Goal: Task Accomplishment & Management: Use online tool/utility

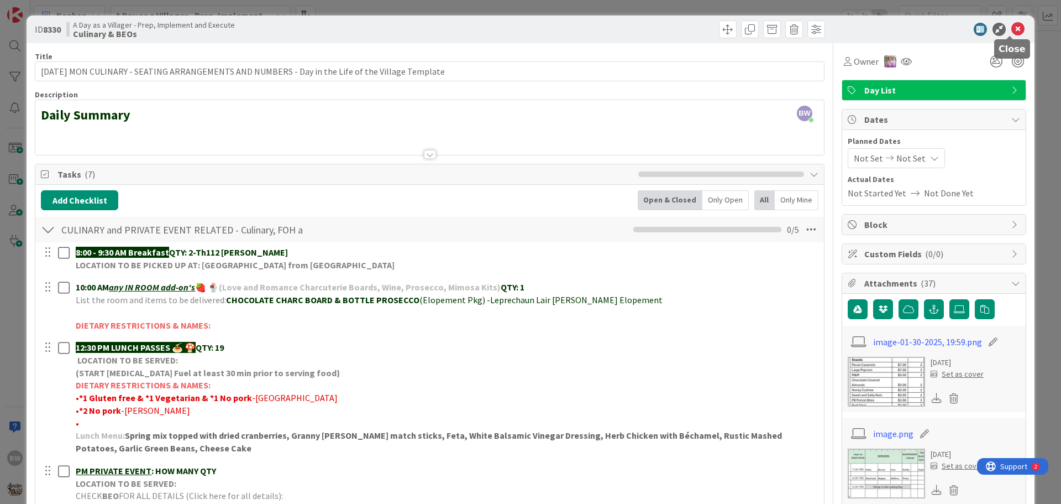
click at [1012, 30] on icon at bounding box center [1018, 29] width 13 height 13
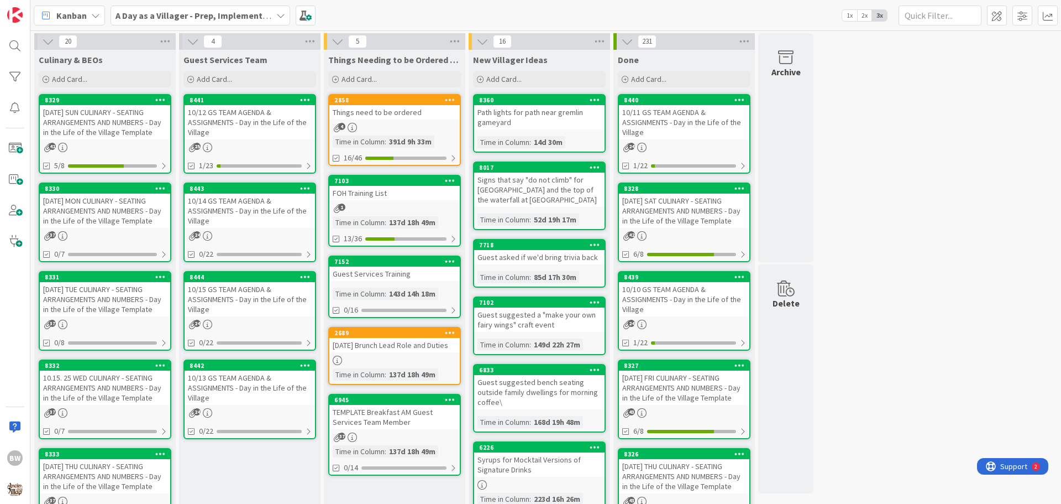
click at [97, 282] on div "[DATE] TUE CULINARY - SEATING ARRANGEMENTS AND NUMBERS - Day in the Life of the…" at bounding box center [105, 299] width 130 height 34
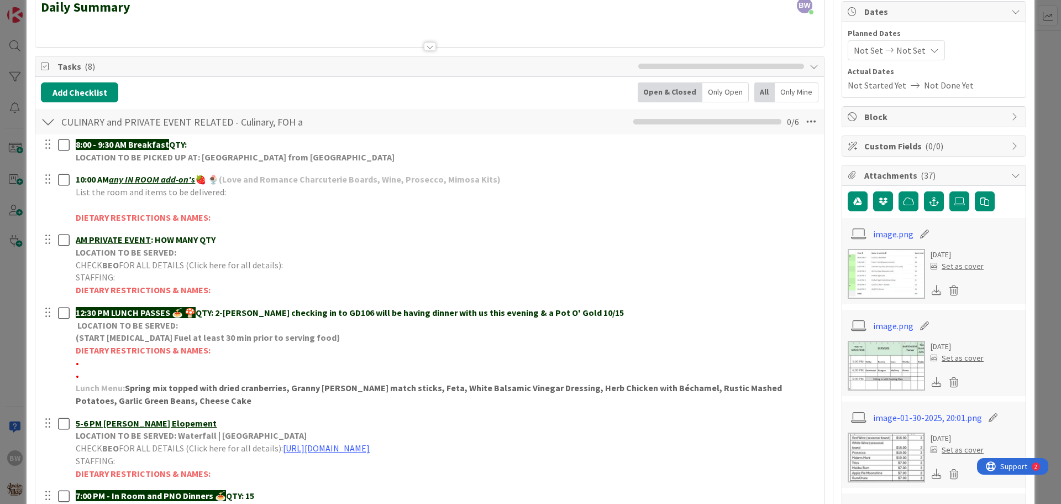
scroll to position [221, 0]
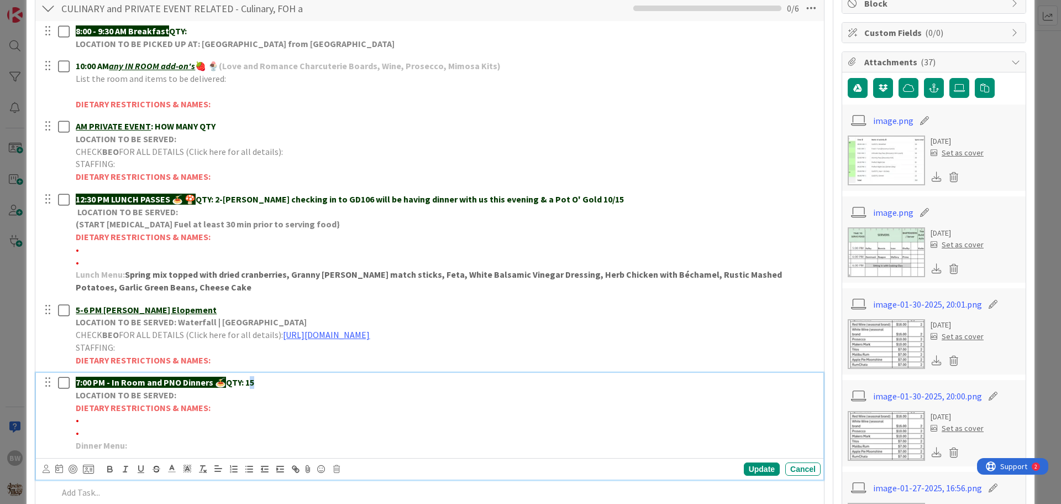
click at [254, 381] on strong "QTY: 15" at bounding box center [240, 381] width 28 height 11
click at [752, 468] on div "Update" at bounding box center [762, 468] width 36 height 13
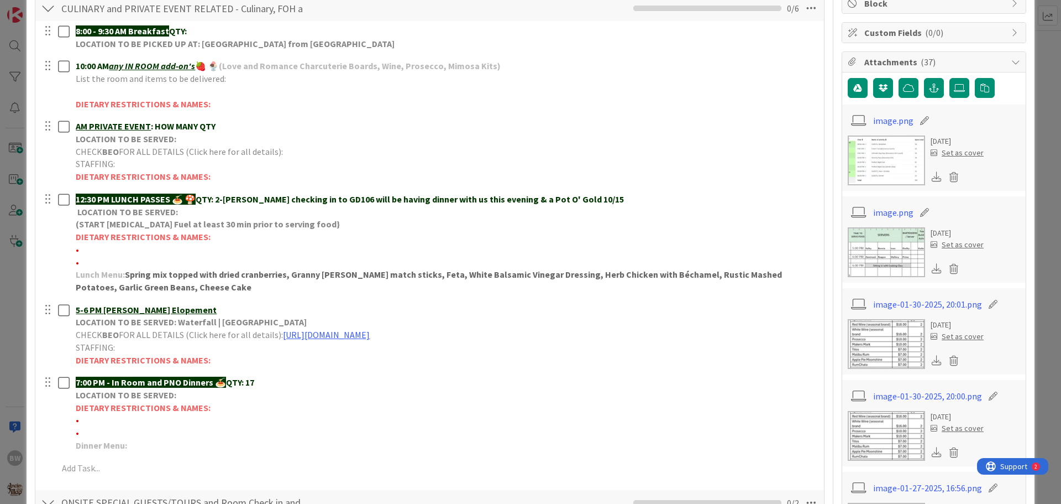
scroll to position [0, 0]
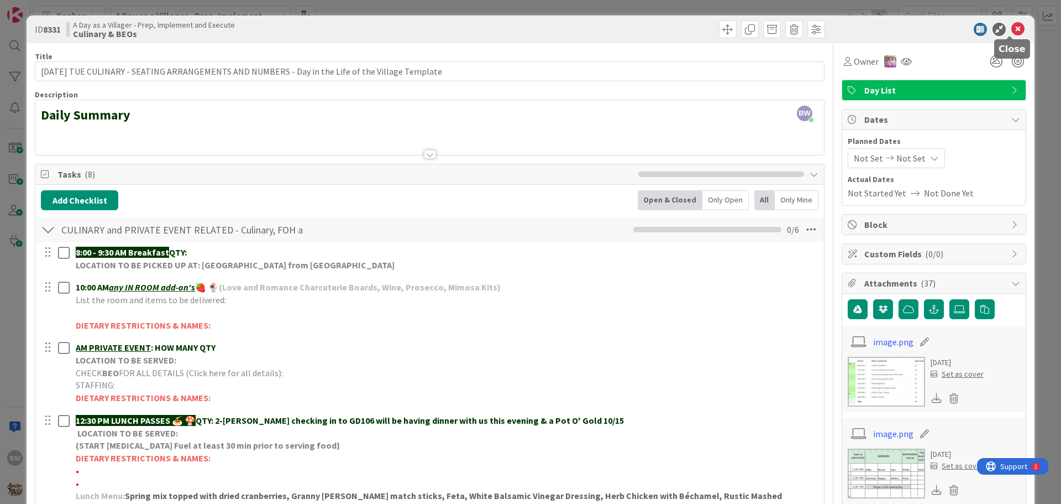
click at [1012, 26] on icon at bounding box center [1018, 29] width 13 height 13
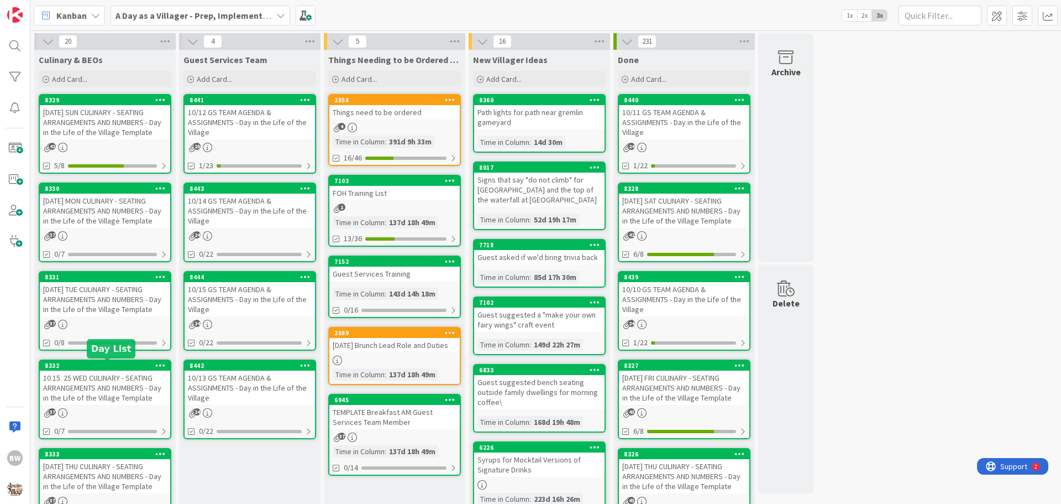
click at [91, 368] on div "8332" at bounding box center [107, 366] width 125 height 8
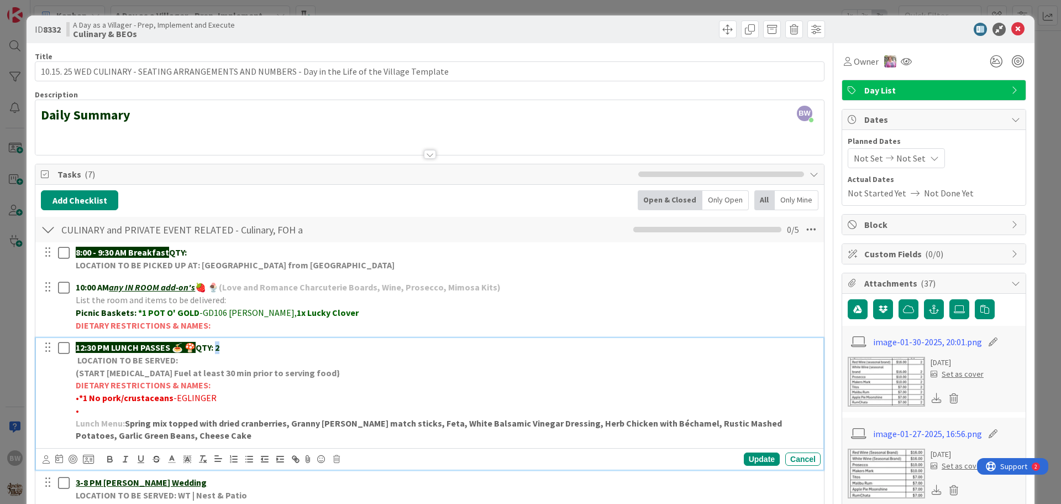
click at [219, 345] on strong "QTY: 2" at bounding box center [208, 347] width 24 height 11
click at [744, 456] on div "Update" at bounding box center [762, 458] width 36 height 13
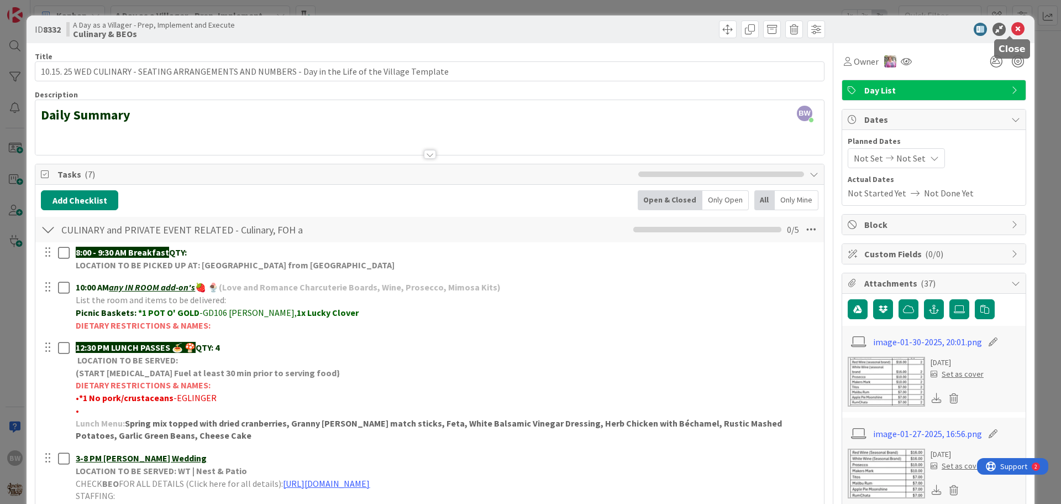
click at [1012, 29] on icon at bounding box center [1018, 29] width 13 height 13
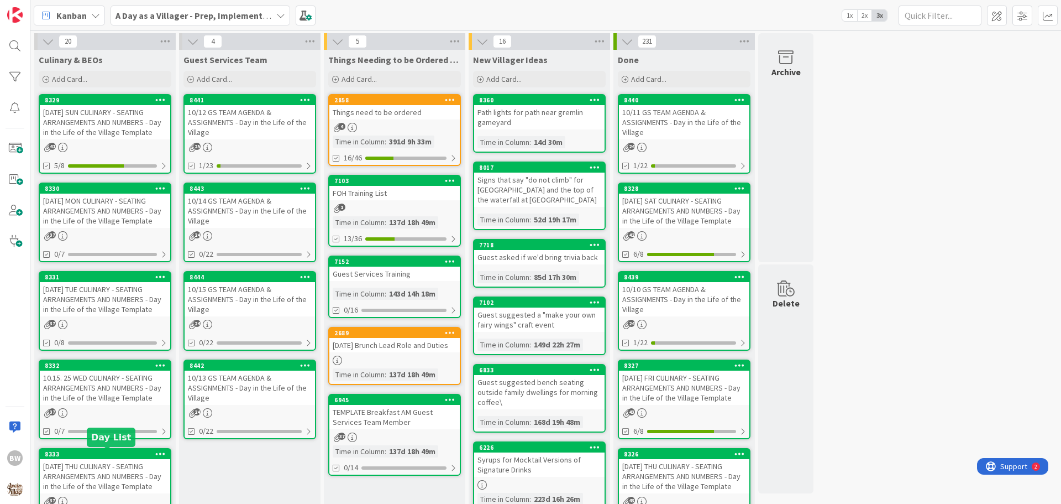
click at [103, 456] on div "8333" at bounding box center [107, 454] width 125 height 8
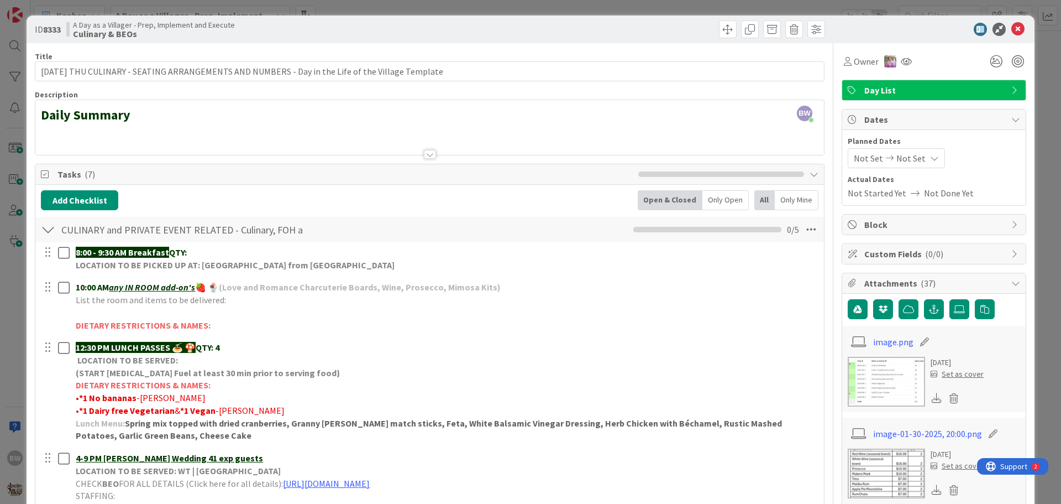
scroll to position [111, 0]
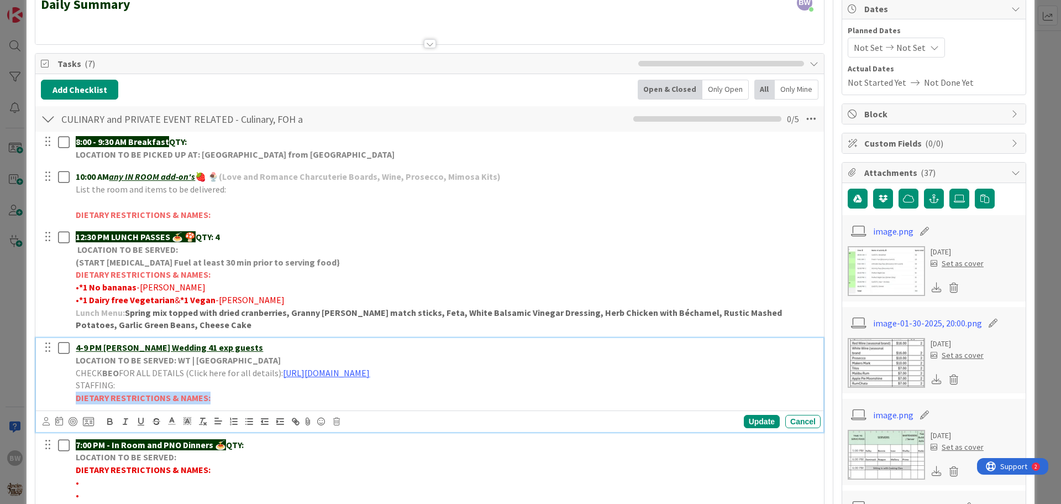
drag, startPoint x: 75, startPoint y: 396, endPoint x: 209, endPoint y: 397, distance: 134.3
click at [209, 397] on div "4-9 PM [PERSON_NAME] Wedding 41 exp guests LOCATION TO BE SERVED: WT | [GEOGRAP…" at bounding box center [446, 373] width 750 height 70
copy strong "DIETARY RESTRICTIONS & NAMES:"
click at [746, 424] on div "Update" at bounding box center [762, 421] width 36 height 13
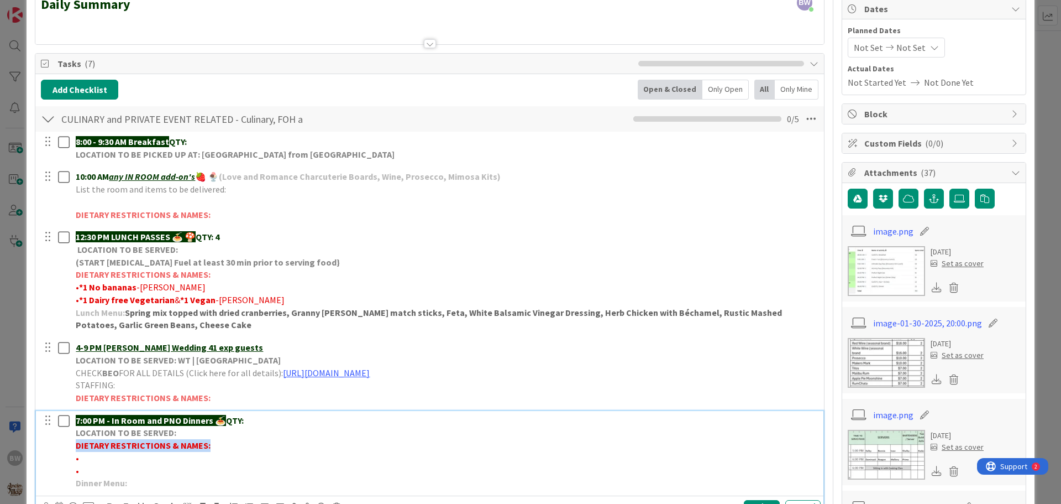
drag, startPoint x: 76, startPoint y: 445, endPoint x: 208, endPoint y: 445, distance: 131.6
click at [208, 445] on p "DIETARY RESTRICTIONS & NAMES:" at bounding box center [446, 445] width 741 height 13
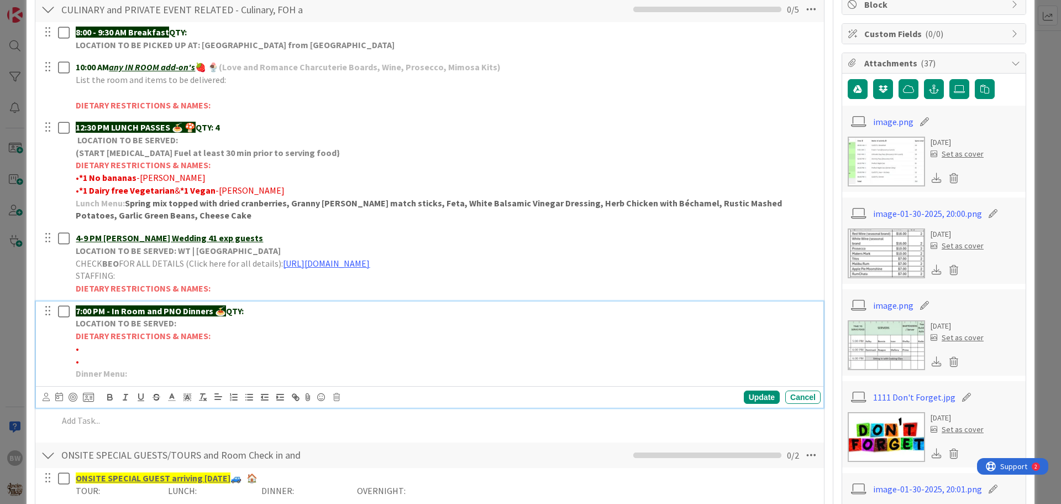
scroll to position [221, 0]
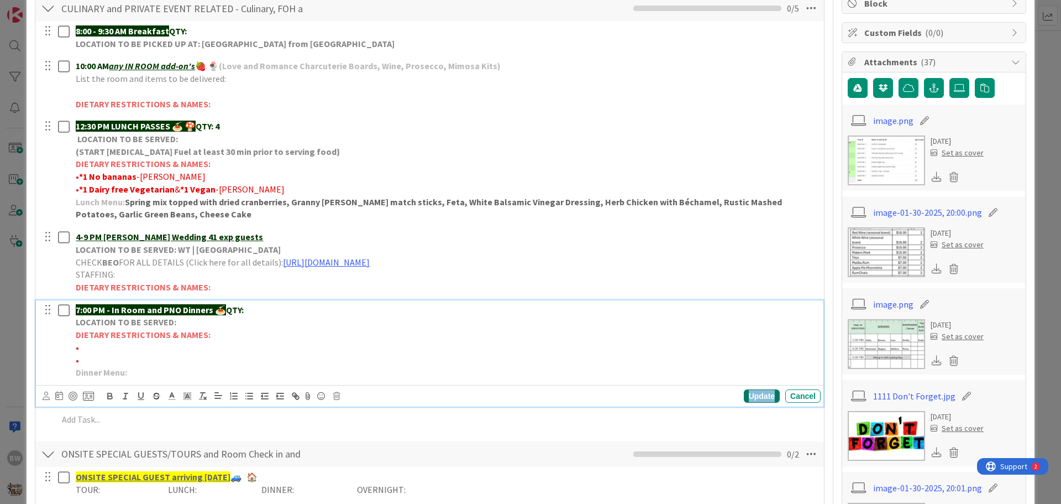
click at [745, 396] on div "Update" at bounding box center [762, 395] width 36 height 13
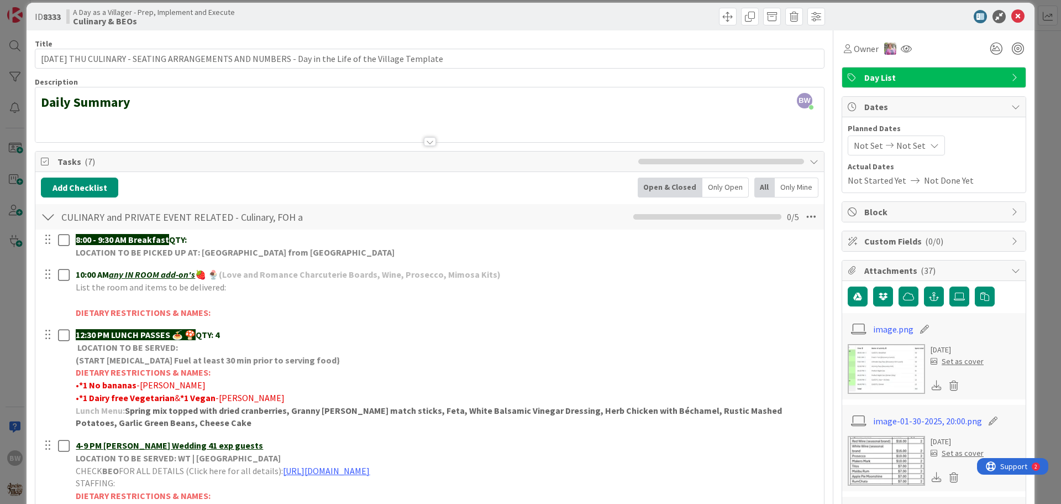
scroll to position [0, 0]
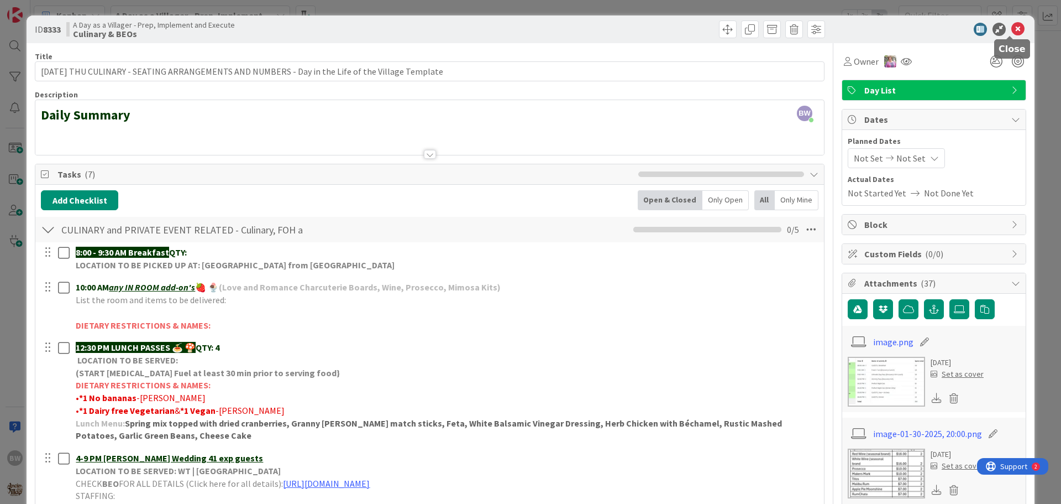
click at [1012, 32] on icon at bounding box center [1018, 29] width 13 height 13
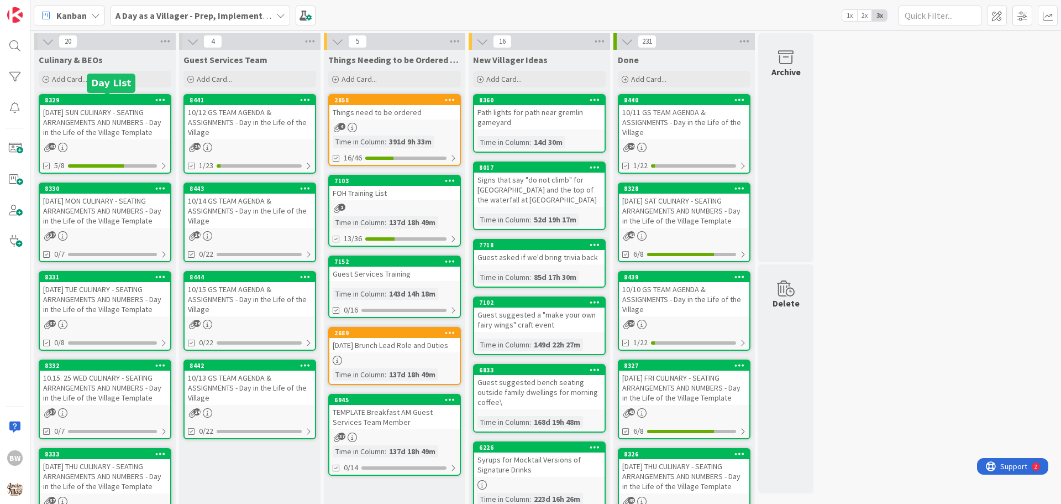
click at [82, 102] on div "8329" at bounding box center [107, 100] width 125 height 8
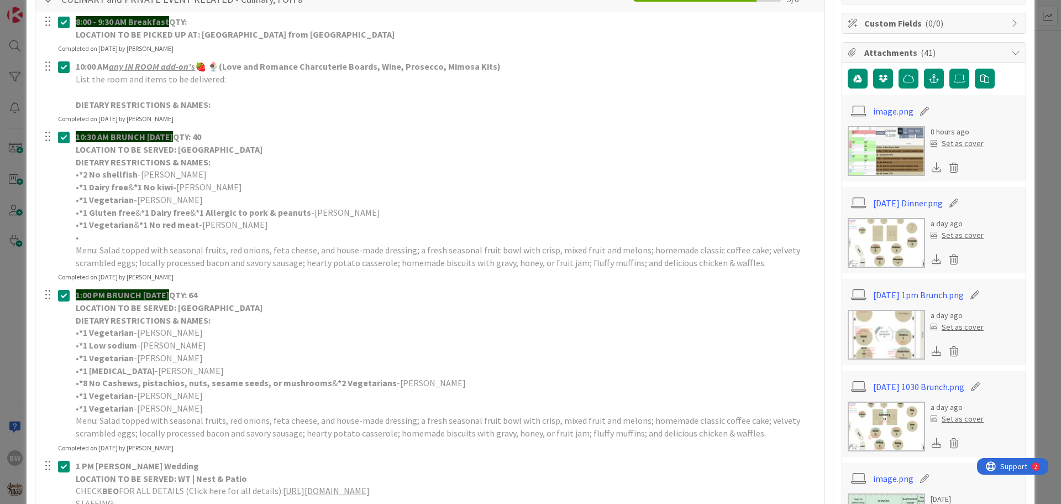
scroll to position [332, 0]
